Goal: Information Seeking & Learning: Check status

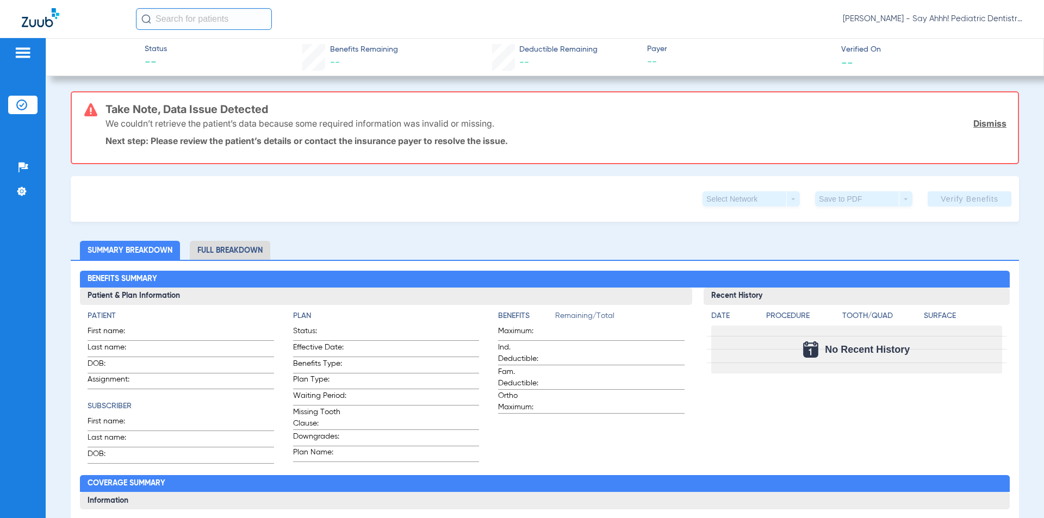
click at [250, 249] on li "Full Breakdown" at bounding box center [230, 250] width 81 height 19
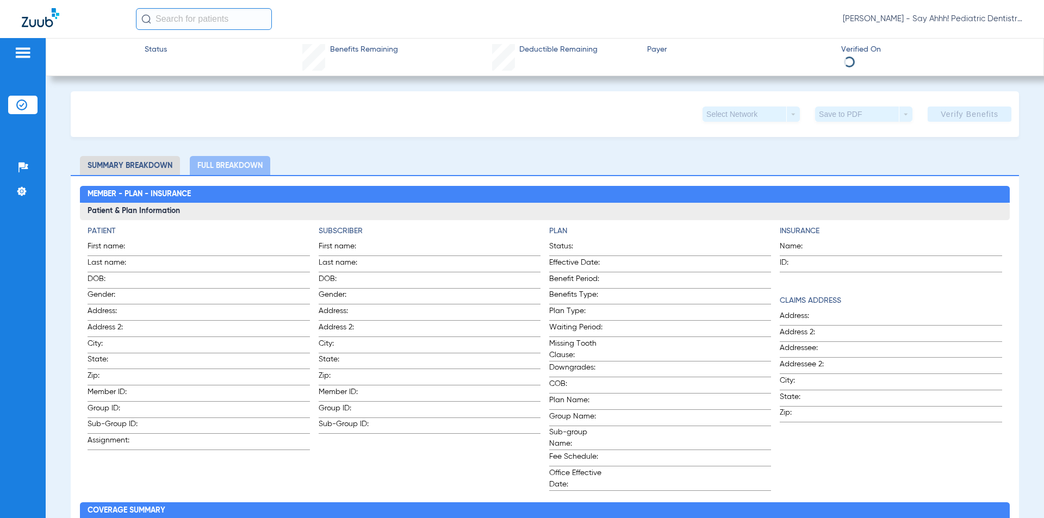
click at [16, 112] on li "Insurance Verification" at bounding box center [22, 105] width 29 height 18
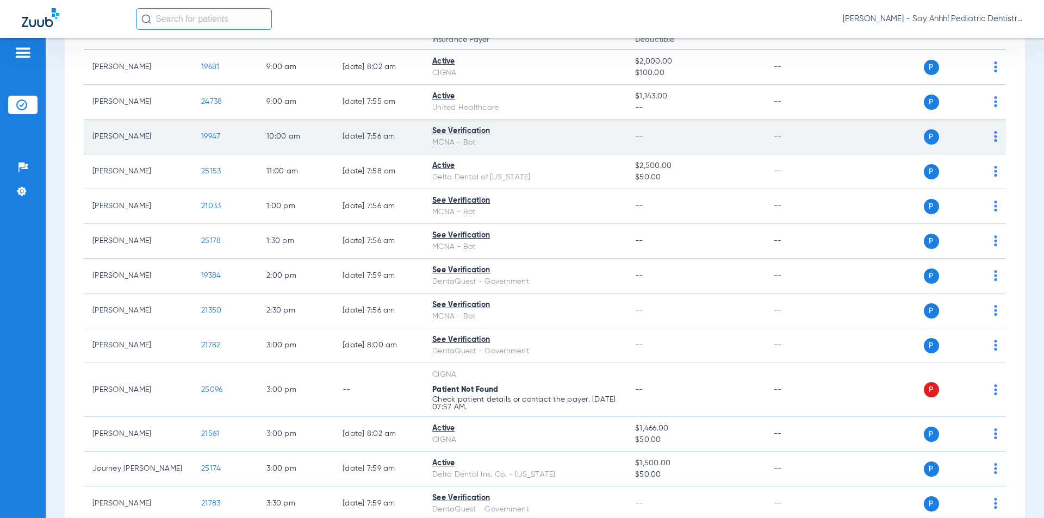
scroll to position [326, 0]
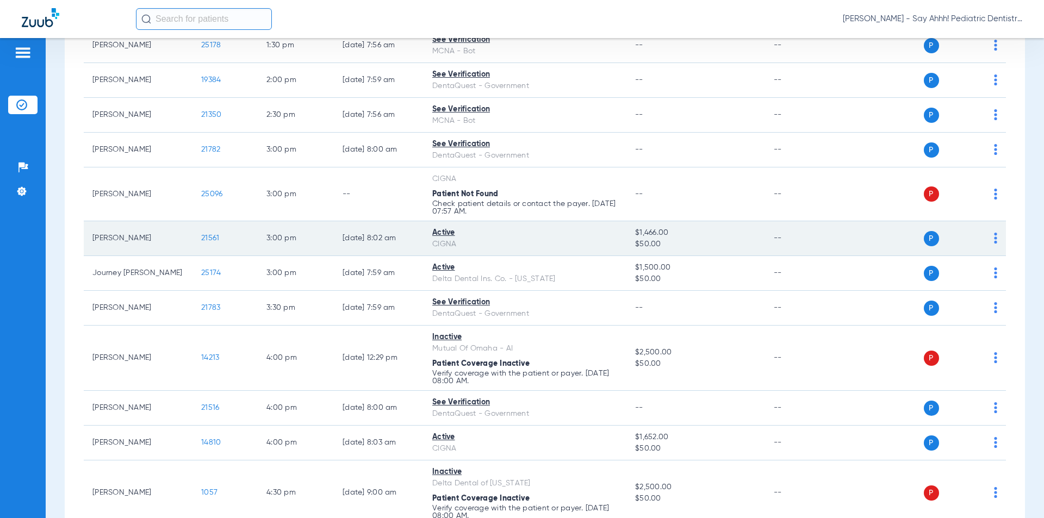
click at [207, 238] on span "21561" at bounding box center [210, 238] width 18 height 8
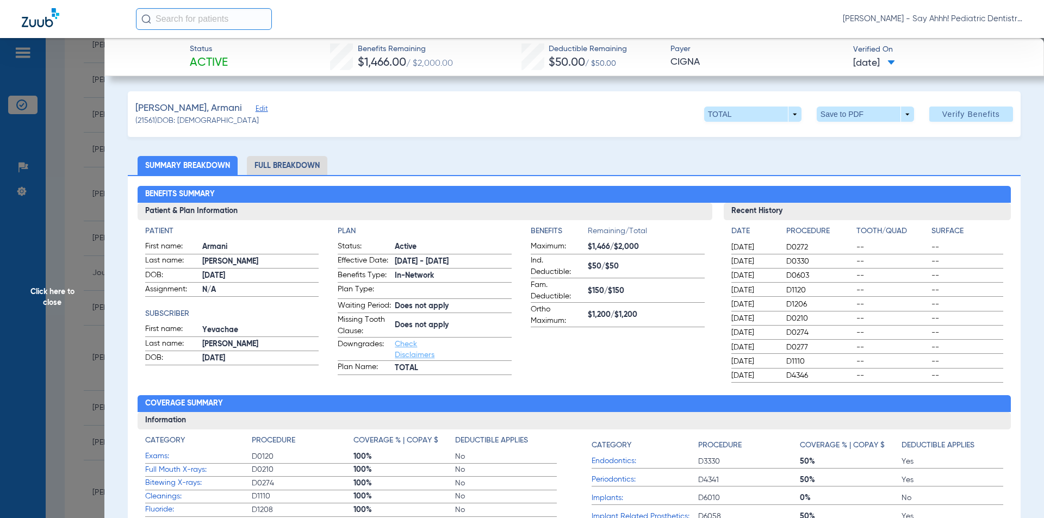
click at [312, 170] on li "Full Breakdown" at bounding box center [287, 165] width 81 height 19
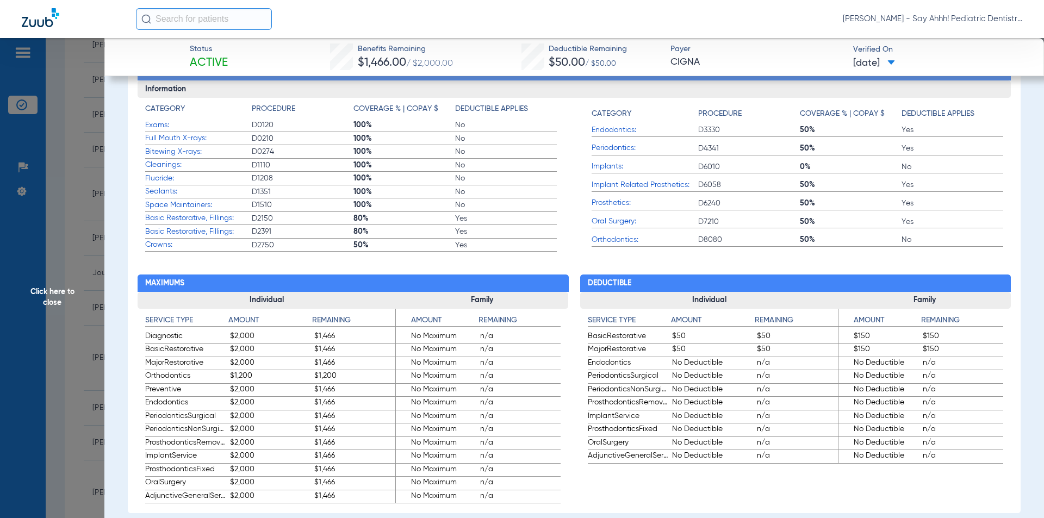
scroll to position [435, 0]
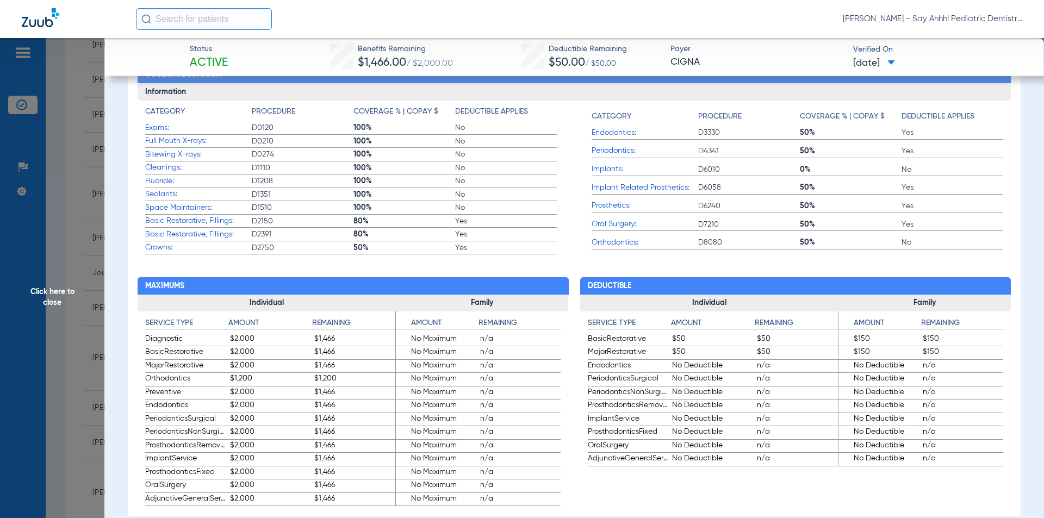
click at [199, 214] on span "Space Maintainers:" at bounding box center [198, 207] width 107 height 11
click at [197, 214] on span "Space Maintainers:" at bounding box center [198, 207] width 107 height 11
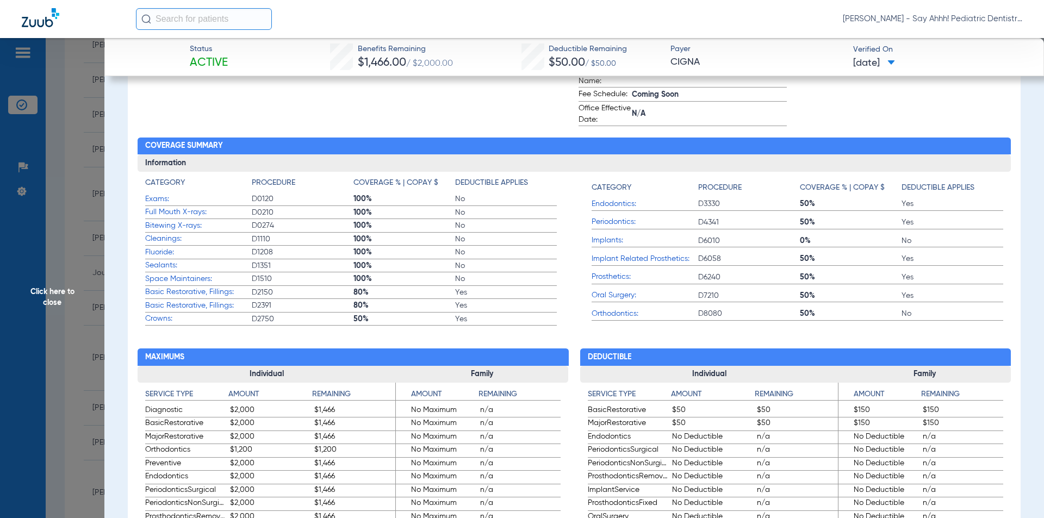
scroll to position [381, 0]
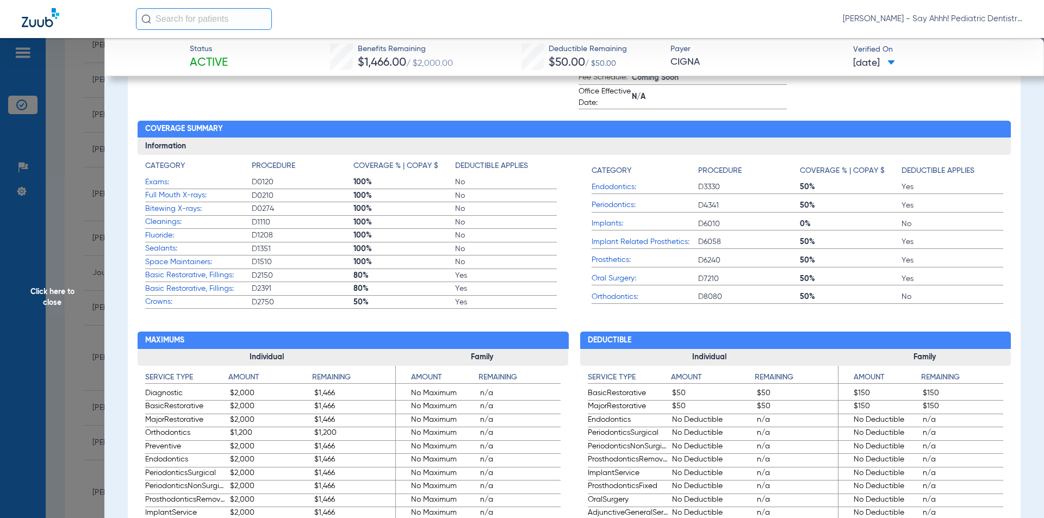
click at [154, 268] on span "Space Maintainers:" at bounding box center [198, 262] width 107 height 11
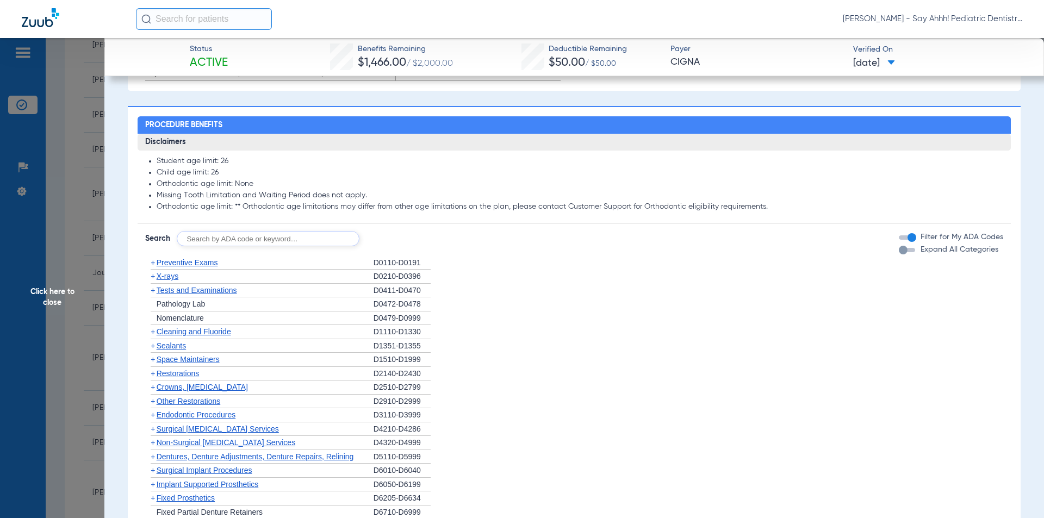
scroll to position [979, 0]
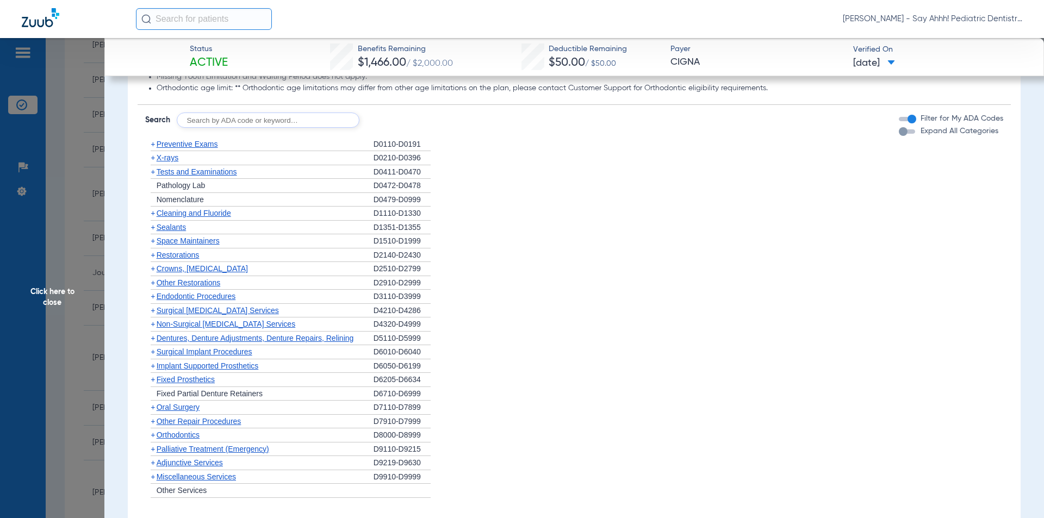
click at [152, 245] on span "+" at bounding box center [153, 241] width 4 height 9
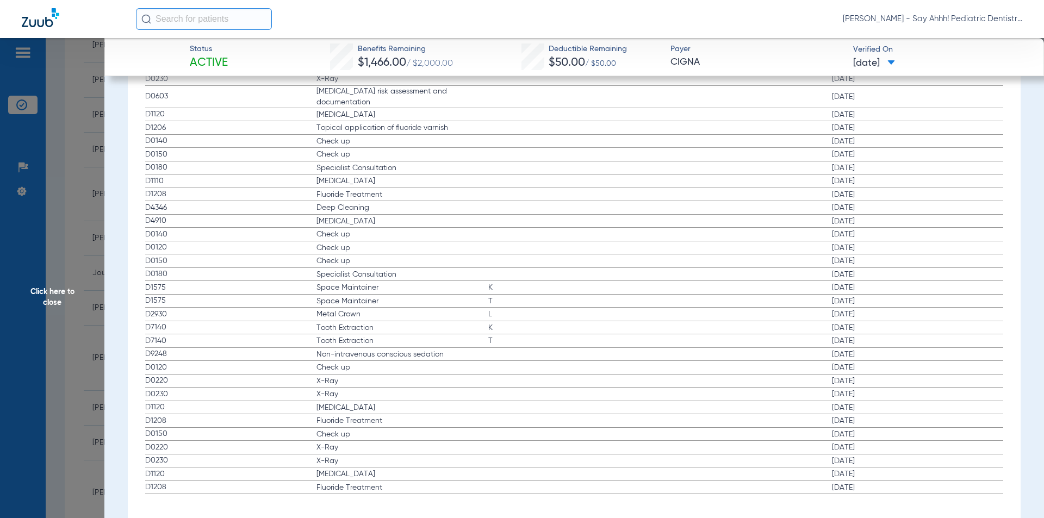
scroll to position [1858, 0]
click at [61, 271] on span "Click here to close" at bounding box center [52, 297] width 104 height 518
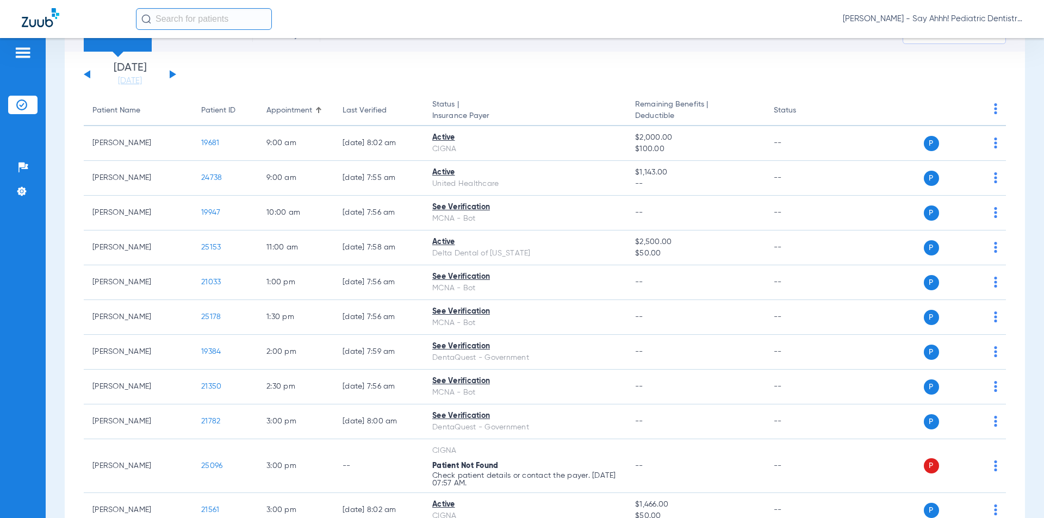
scroll to position [0, 0]
